Goal: Find specific fact: Find contact information

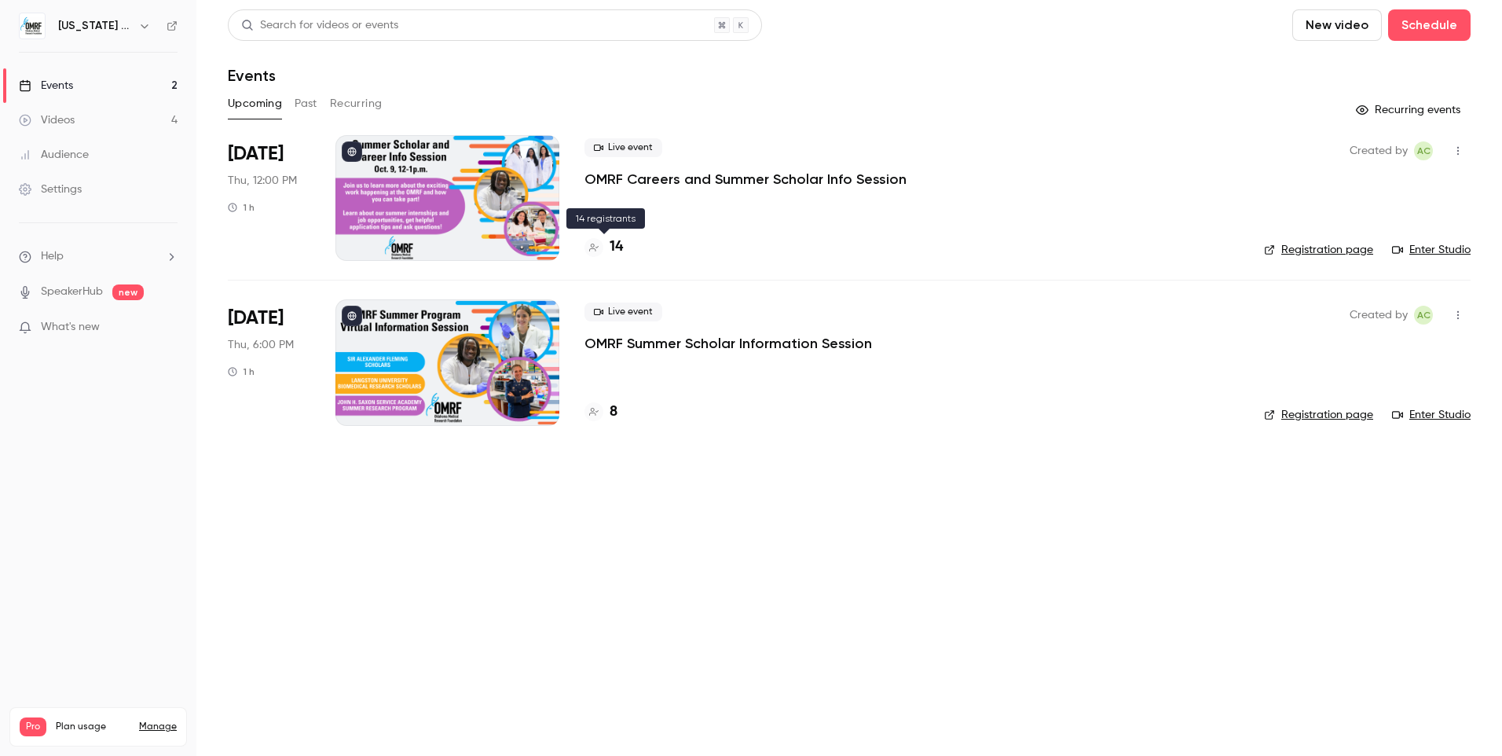
click at [616, 243] on h4 "14" at bounding box center [615, 246] width 13 height 21
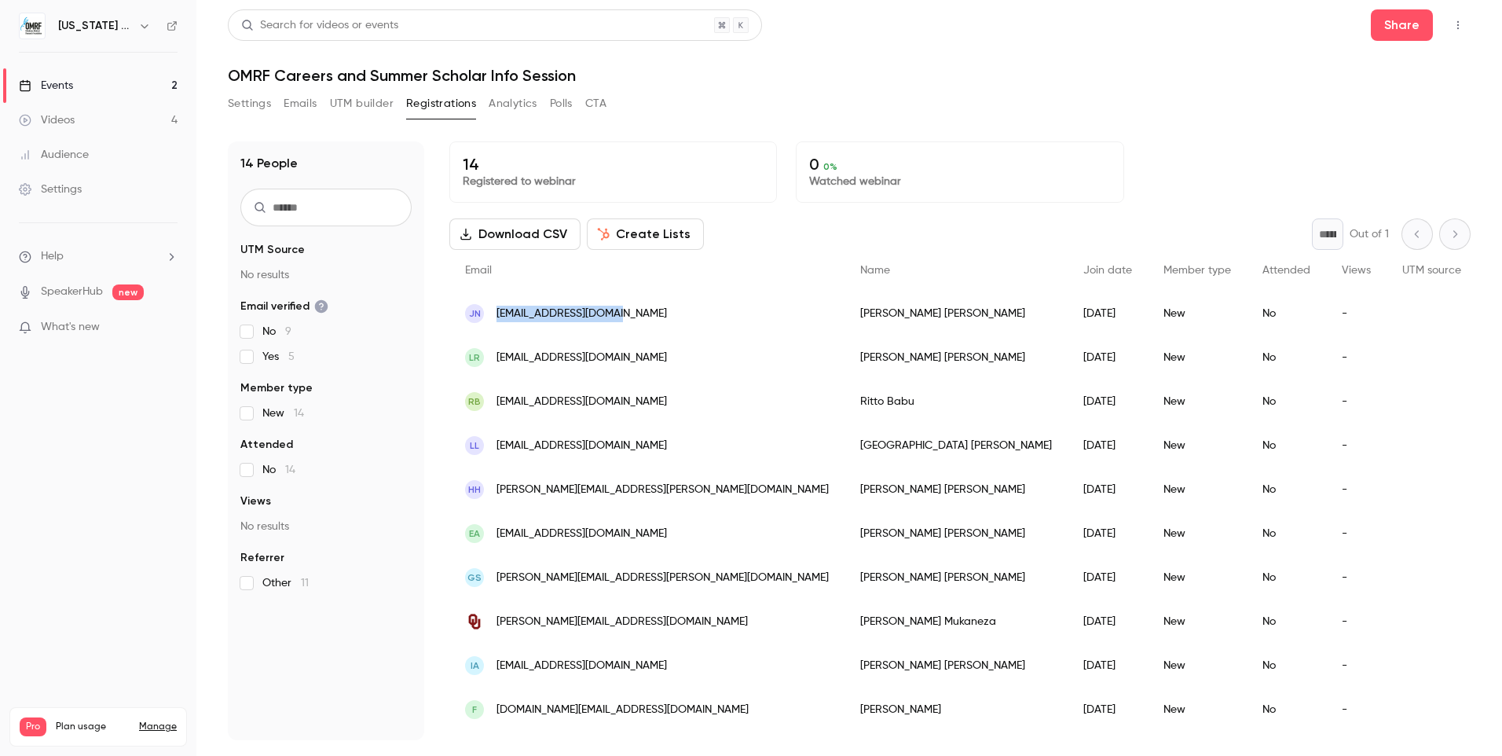
drag, startPoint x: 636, startPoint y: 311, endPoint x: 496, endPoint y: 315, distance: 139.8
click at [496, 315] on div "JN jayesh_92@hotmail.com" at bounding box center [646, 313] width 395 height 44
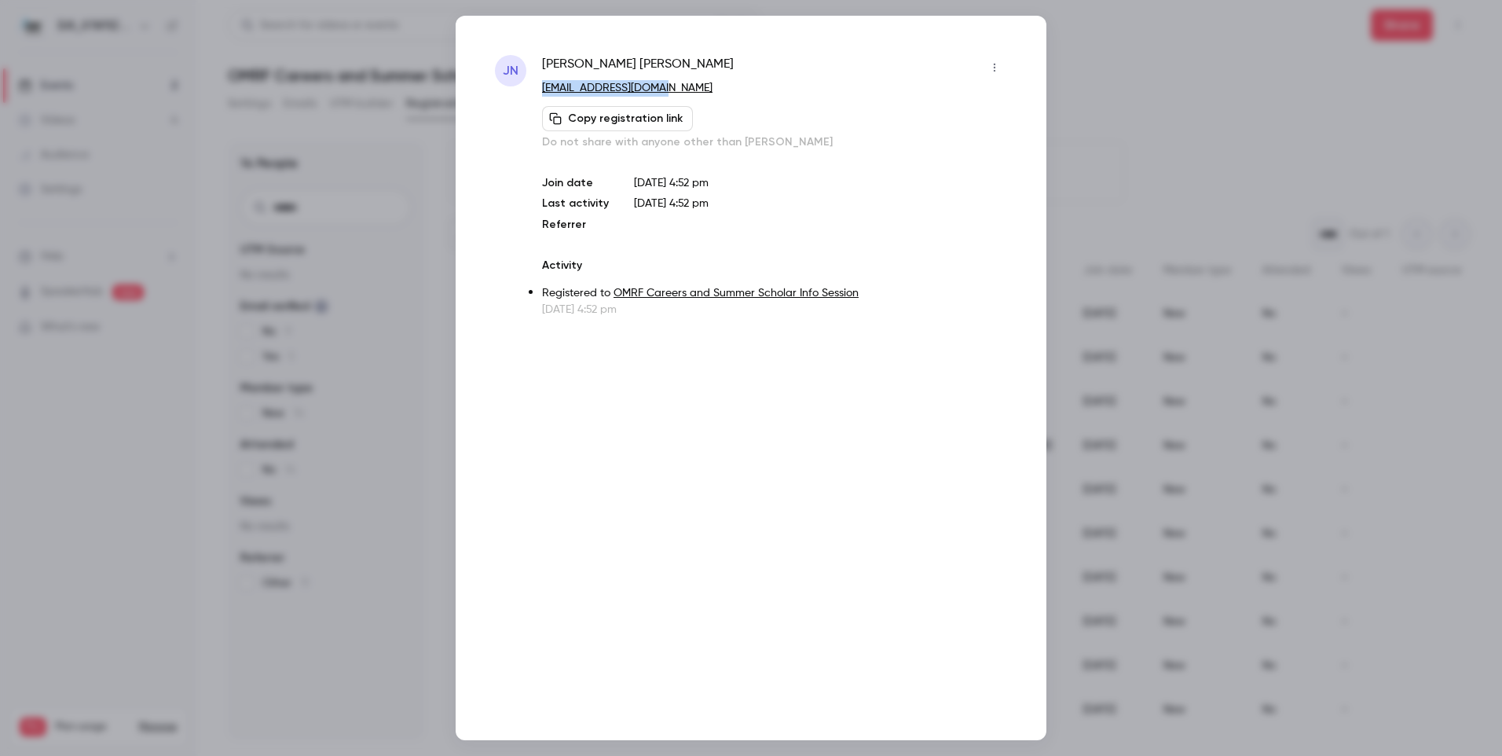
drag, startPoint x: 666, startPoint y: 92, endPoint x: 536, endPoint y: 92, distance: 130.4
click at [536, 92] on div "JN Jay Narsingani jayesh_92@hotmail.com Copy registration link Do not share wit…" at bounding box center [751, 186] width 512 height 262
copy link "jayesh_92@hotmail.com"
click at [1132, 52] on div at bounding box center [751, 378] width 1502 height 756
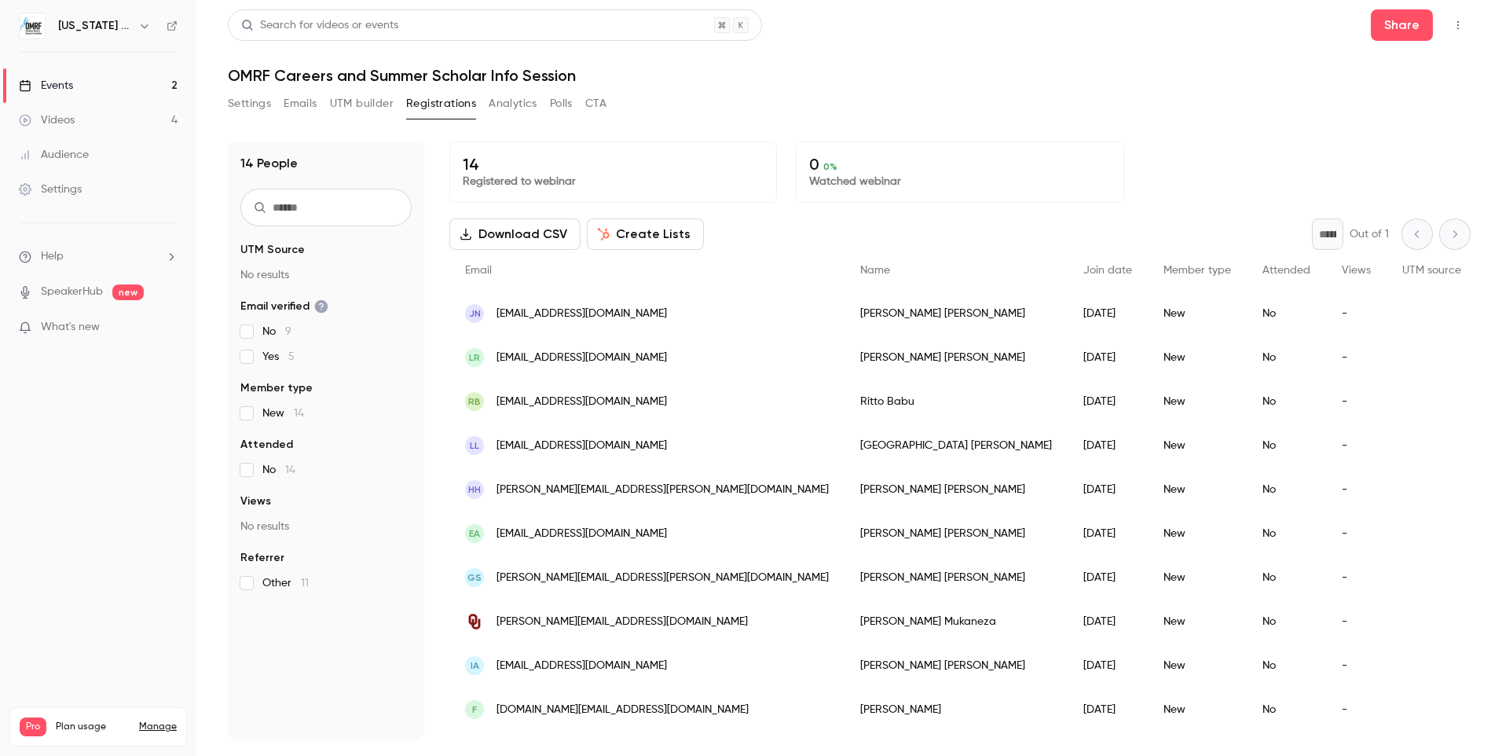
click at [83, 84] on link "Events 2" at bounding box center [98, 85] width 196 height 35
